Goal: Find specific page/section: Find specific page/section

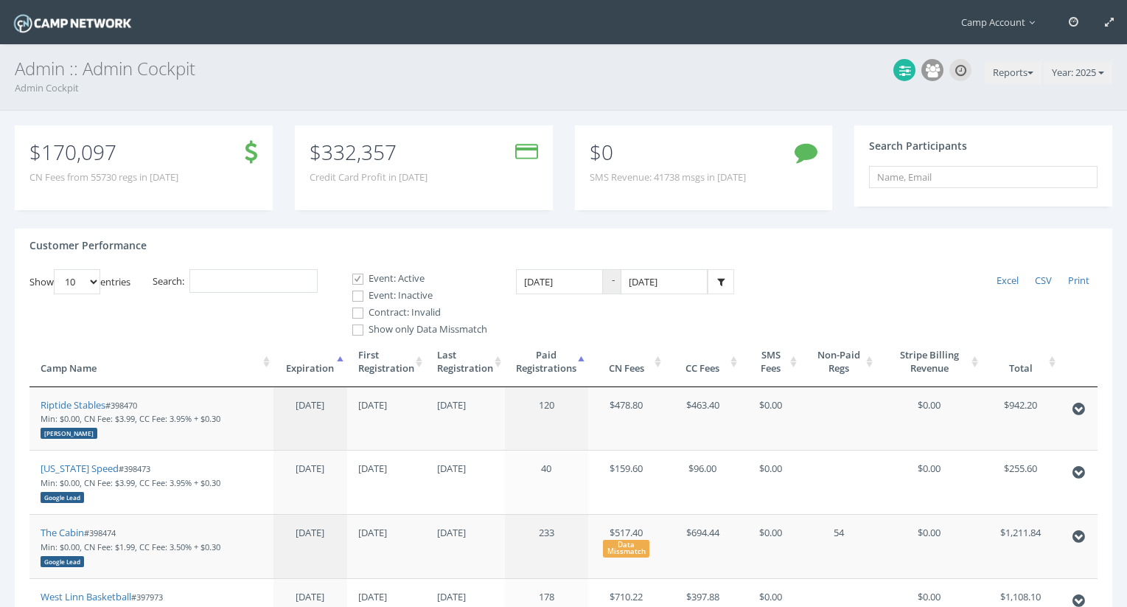
click at [365, 370] on th "First Registration" at bounding box center [386, 362] width 79 height 50
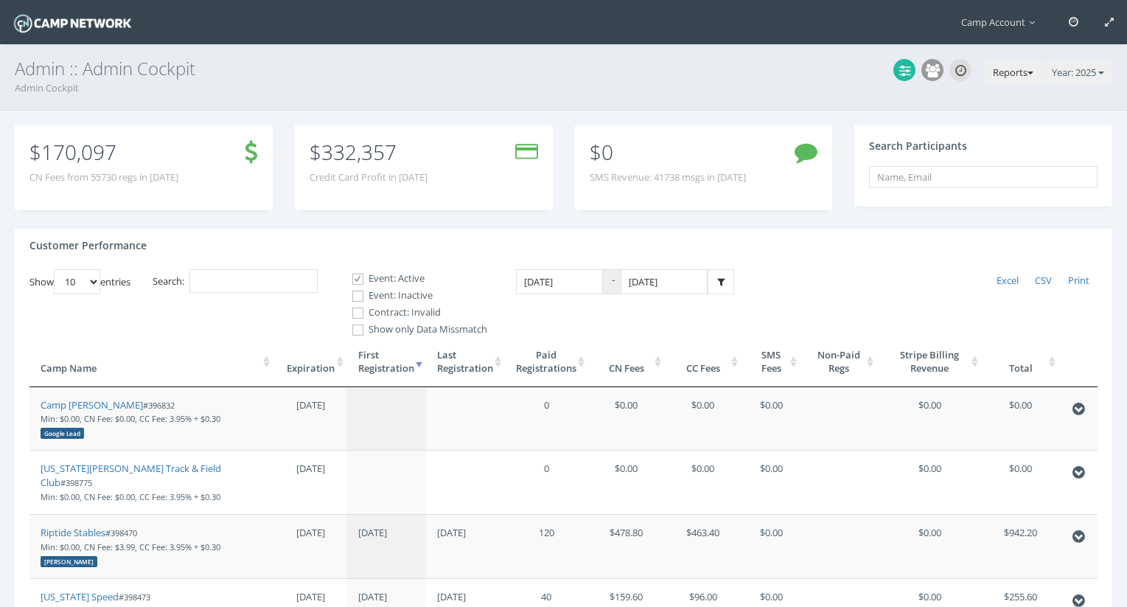
click at [1011, 77] on button "Reports" at bounding box center [1013, 73] width 57 height 24
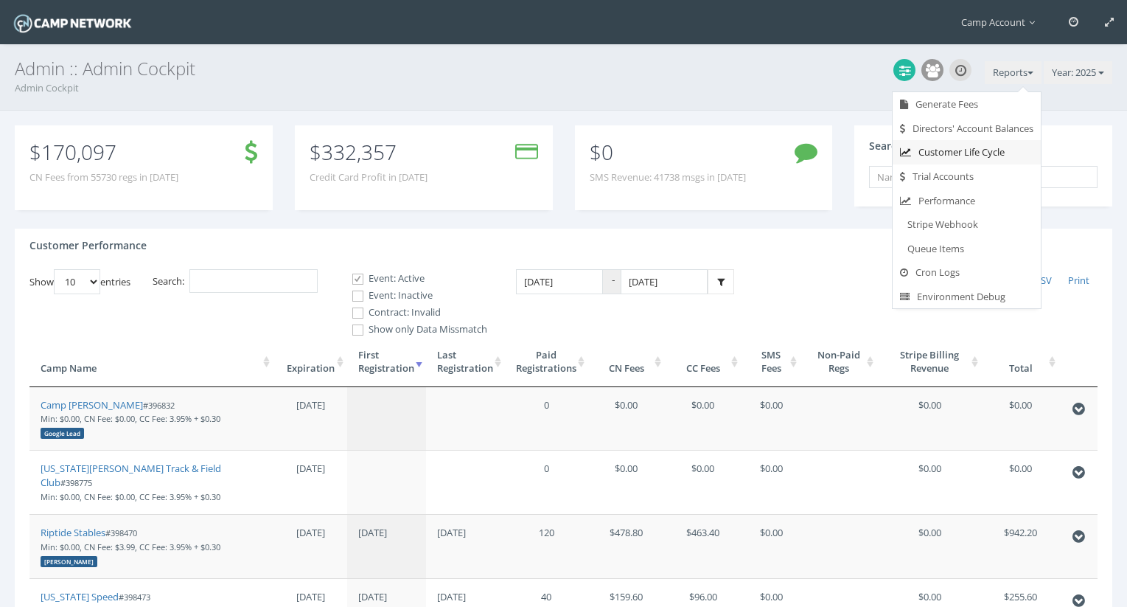
click at [969, 155] on link "Customer Life Cycle" at bounding box center [967, 152] width 148 height 24
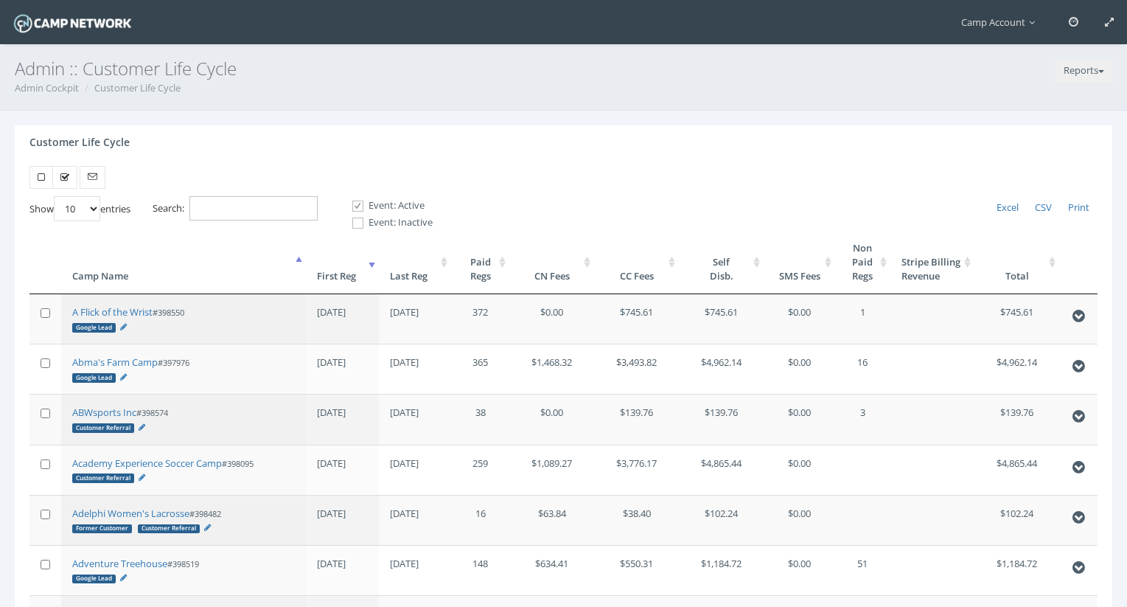
click at [284, 203] on input "Search:" at bounding box center [254, 208] width 128 height 24
type input "m"
click at [352, 278] on th "First Reg" at bounding box center [342, 262] width 73 height 64
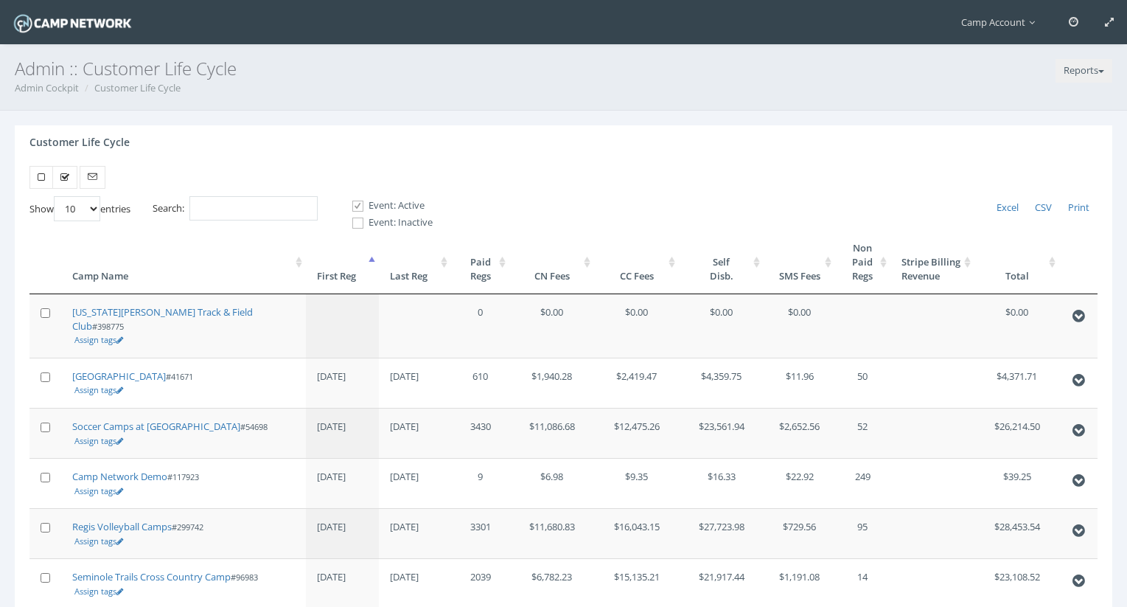
click at [352, 278] on th "First Reg" at bounding box center [342, 262] width 73 height 64
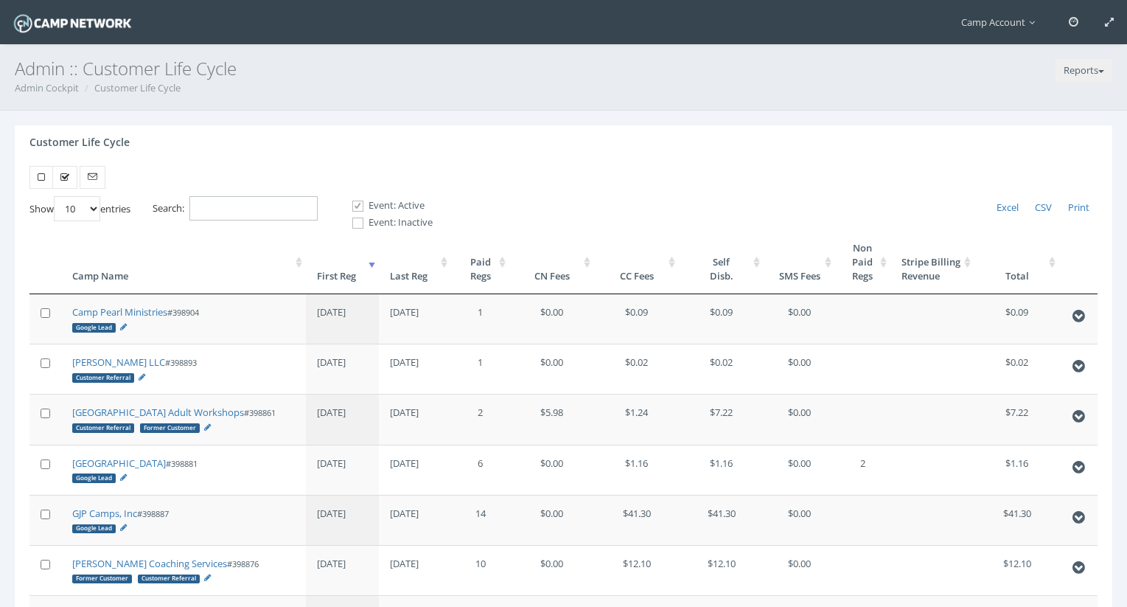
click at [244, 209] on input "Search:" at bounding box center [254, 208] width 128 height 24
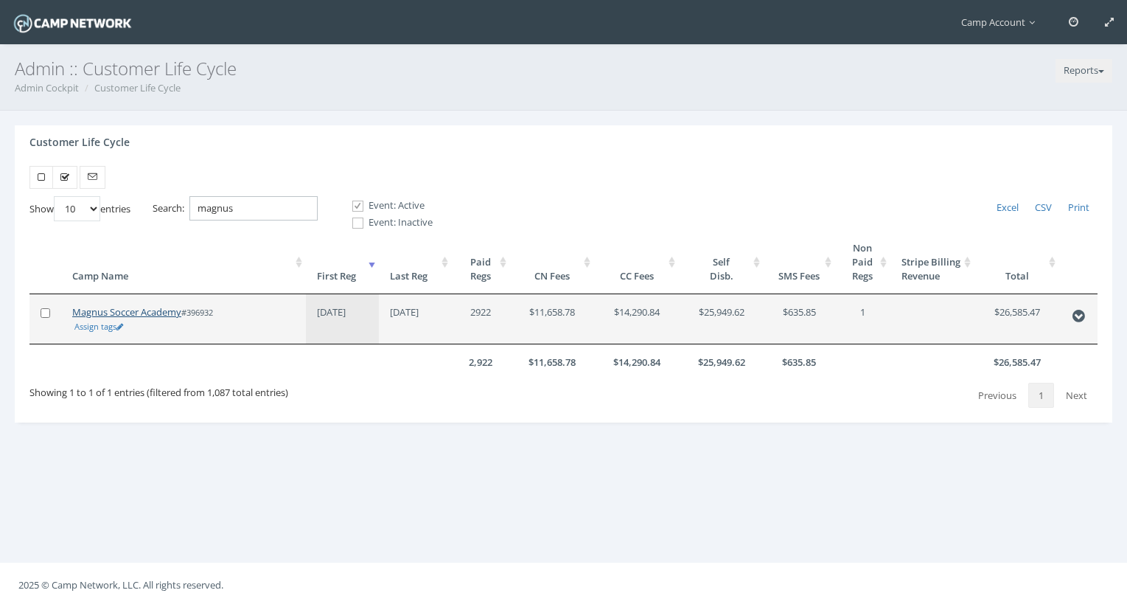
type input "magnus"
click at [89, 313] on link "Magnus Soccer Academy" at bounding box center [126, 311] width 109 height 13
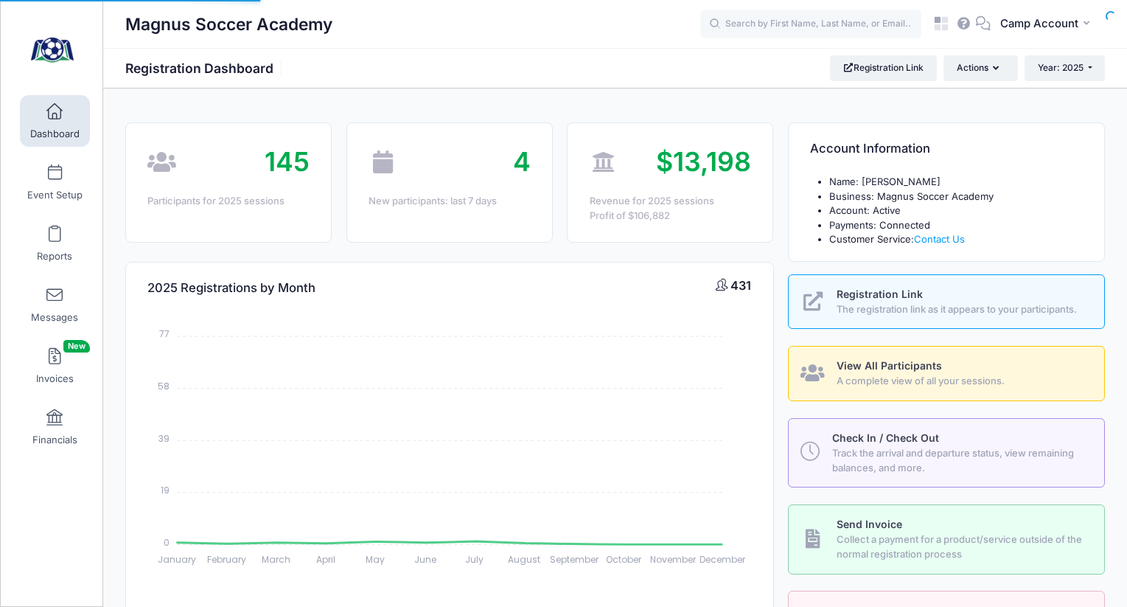
select select
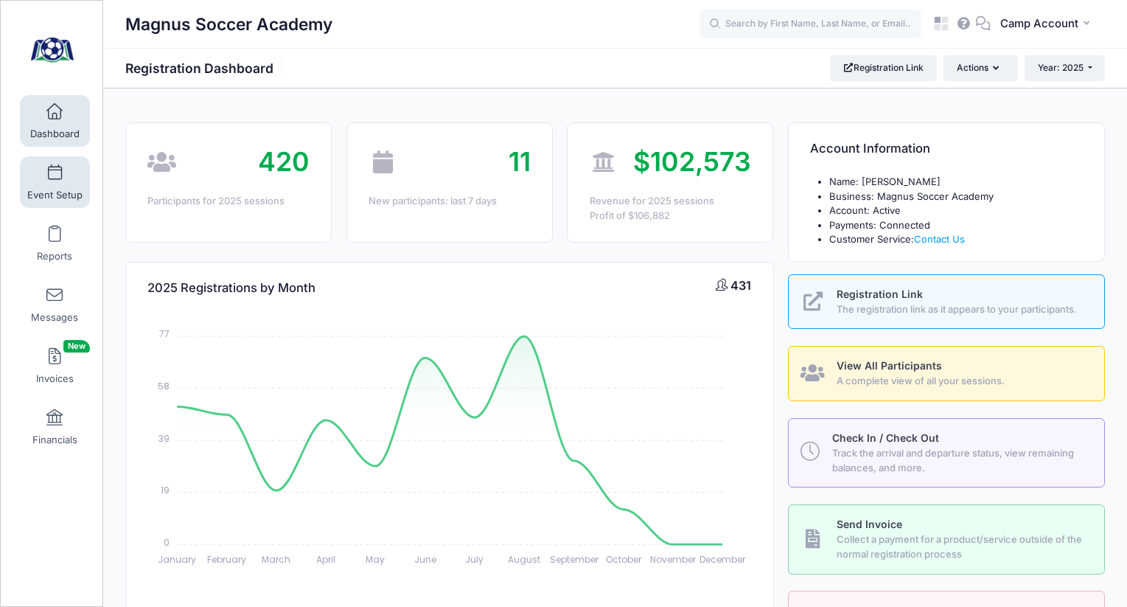
click at [87, 186] on link "Event Setup" at bounding box center [55, 182] width 70 height 52
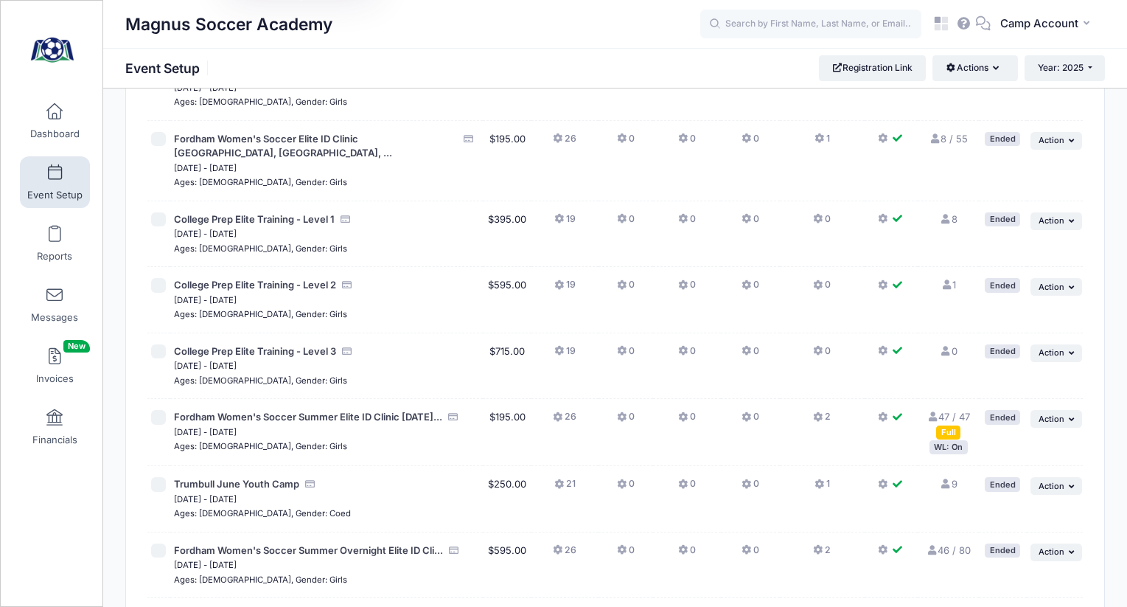
scroll to position [844, 0]
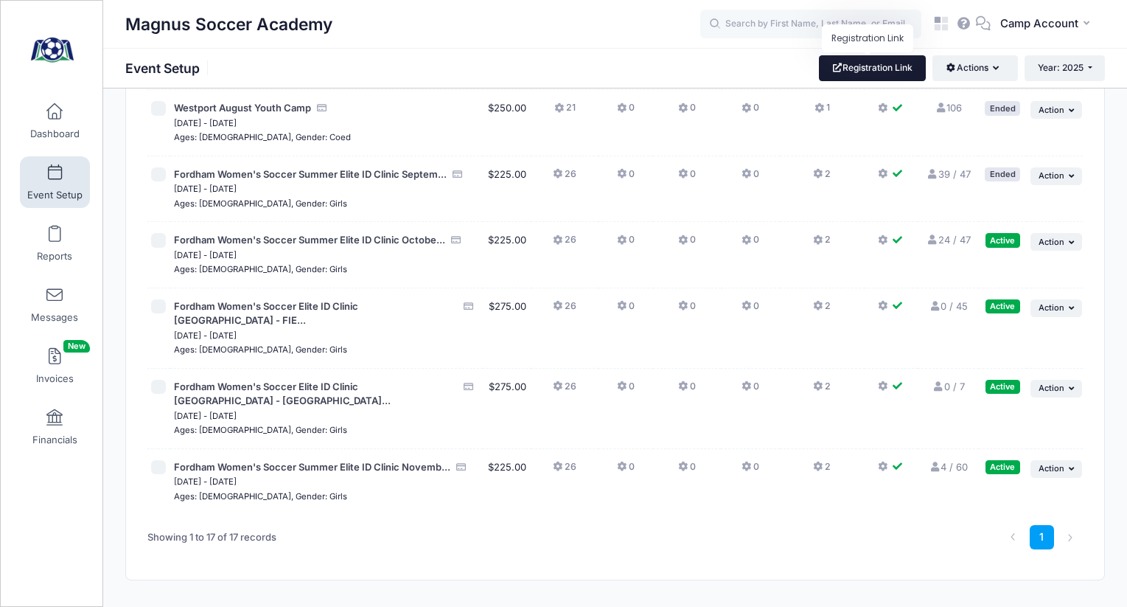
click at [856, 66] on link "Registration Link" at bounding box center [872, 67] width 107 height 25
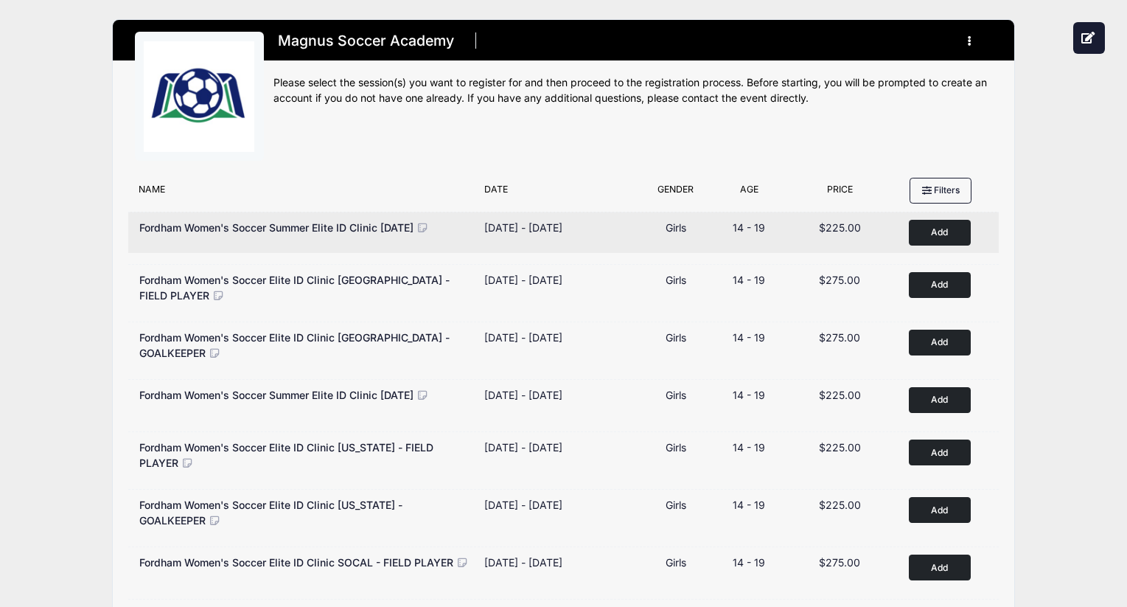
scroll to position [236, 0]
